Goal: Use online tool/utility: Utilize a website feature to perform a specific function

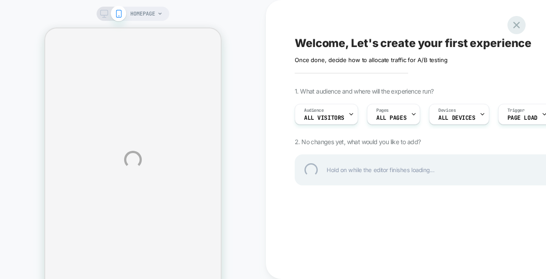
click at [514, 23] on div at bounding box center [516, 25] width 18 height 18
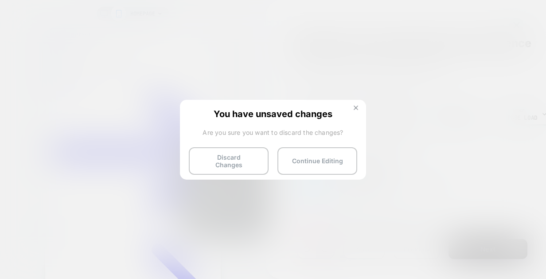
click at [356, 107] on img at bounding box center [355, 107] width 4 height 4
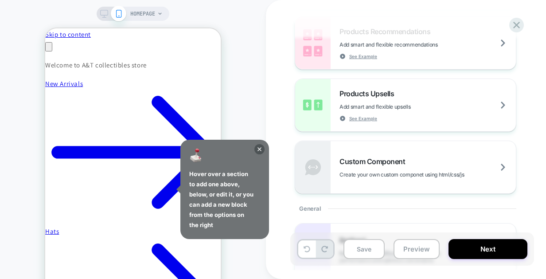
scroll to position [201, 0]
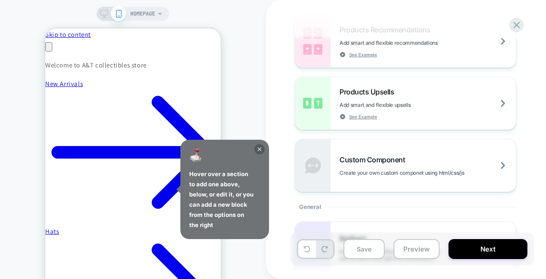
click at [259, 148] on icon at bounding box center [259, 149] width 4 height 4
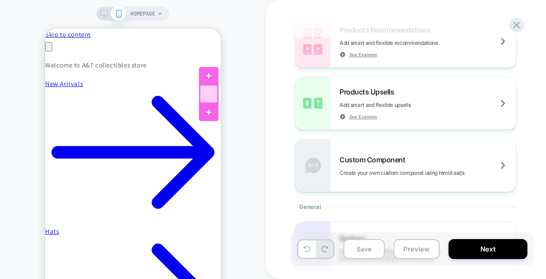
click at [213, 93] on div at bounding box center [209, 94] width 18 height 18
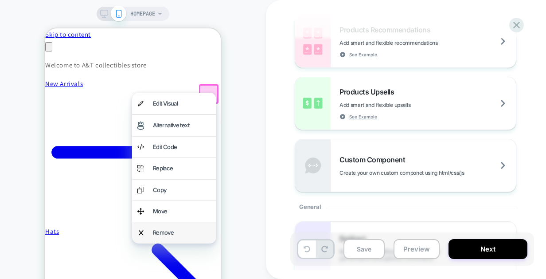
click at [161, 233] on div "Remove" at bounding box center [182, 232] width 58 height 10
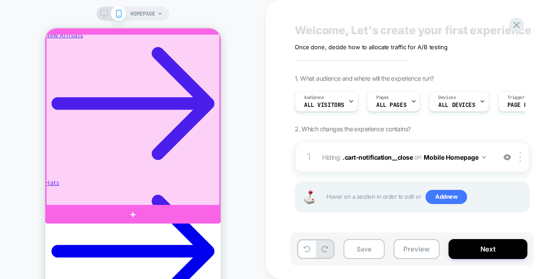
scroll to position [0, 0]
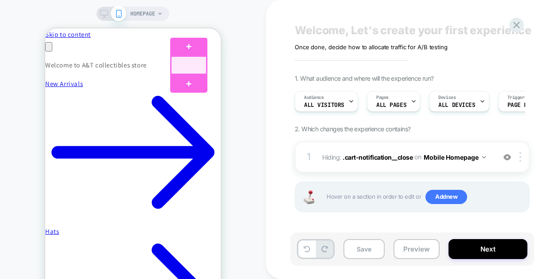
click at [199, 61] on div at bounding box center [188, 65] width 35 height 18
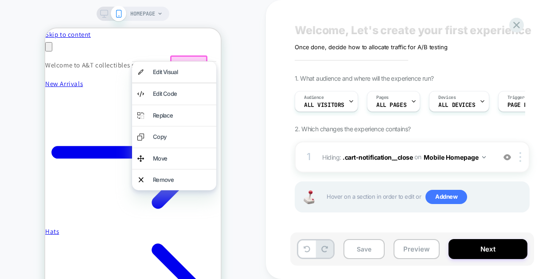
click at [199, 61] on div at bounding box center [174, 61] width 84 height 0
click at [249, 56] on div "HOMEPAGE" at bounding box center [133, 159] width 266 height 301
click at [135, 14] on span "HOMEPAGE" at bounding box center [142, 14] width 25 height 14
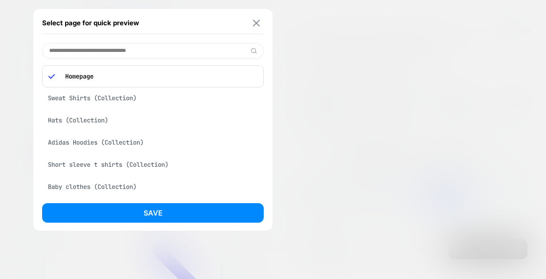
click at [257, 19] on img at bounding box center [256, 22] width 7 height 7
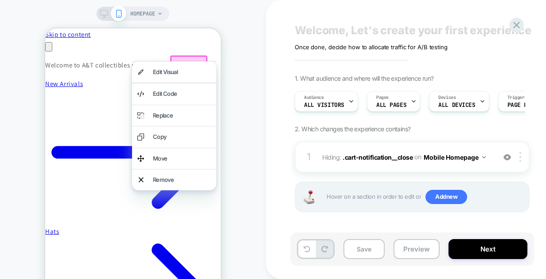
click at [108, 13] on icon at bounding box center [104, 14] width 8 height 8
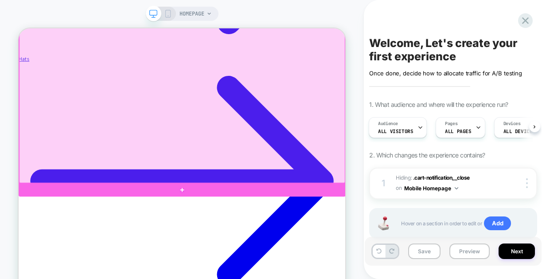
scroll to position [356, 0]
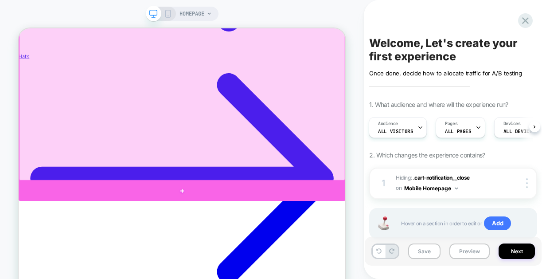
click at [236, 249] on div at bounding box center [237, 245] width 436 height 27
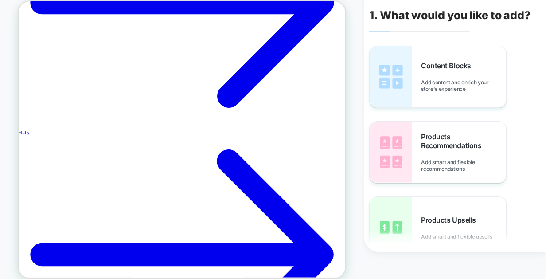
scroll to position [195, 0]
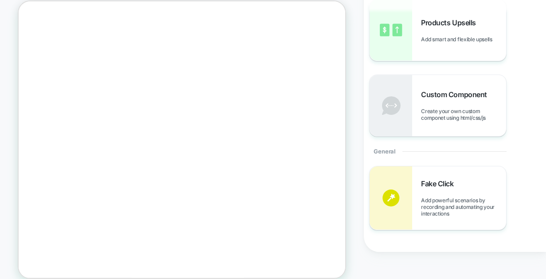
scroll to position [0, 0]
